Goal: Understand process/instructions: Learn about a topic

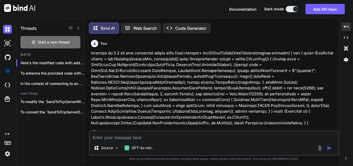
scroll to position [1714, 0]
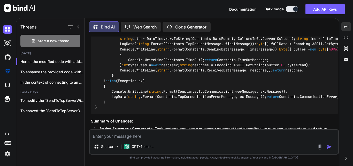
click at [146, 31] on div "Web Search" at bounding box center [141, 27] width 40 height 10
click at [148, 26] on p "Web Search" at bounding box center [145, 27] width 24 height 6
click at [142, 22] on div "Web Search" at bounding box center [141, 27] width 40 height 10
click at [191, 27] on p "Code Generator" at bounding box center [190, 27] width 31 height 6
click at [242, 8] on span "Documentation" at bounding box center [242, 9] width 27 height 4
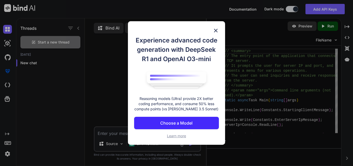
click at [218, 32] on img at bounding box center [216, 30] width 6 height 6
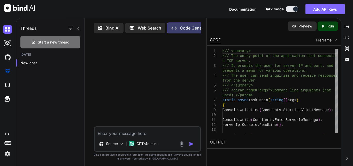
click at [324, 10] on button "Add API Keys" at bounding box center [325, 9] width 39 height 10
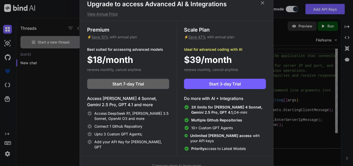
click at [265, 3] on icon at bounding box center [263, 3] width 6 height 6
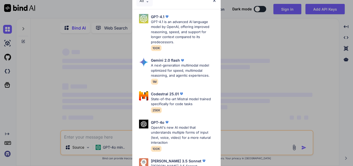
click at [271, 56] on div "All GPT-4.1 GPT-4.1 is an advanced AI language model by OpenAI, offering improv…" at bounding box center [176, 83] width 353 height 166
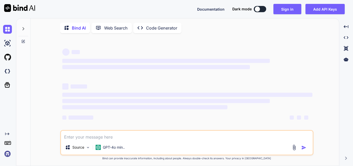
type textarea "x"
